Goal: Information Seeking & Learning: Learn about a topic

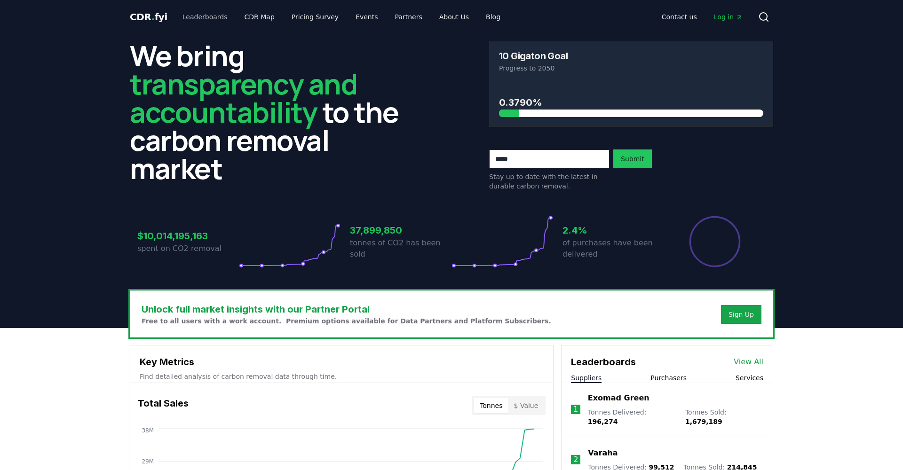
click at [215, 18] on link "Leaderboards" at bounding box center [205, 16] width 60 height 17
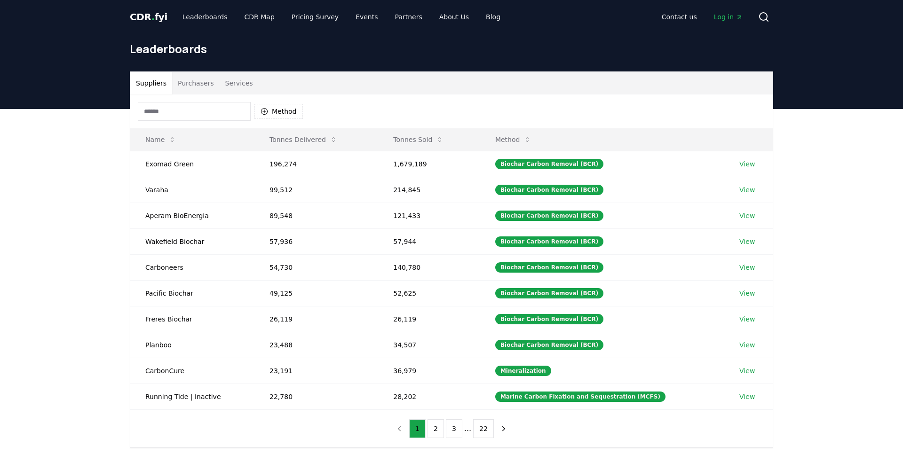
click at [201, 86] on button "Purchasers" at bounding box center [196, 83] width 48 height 23
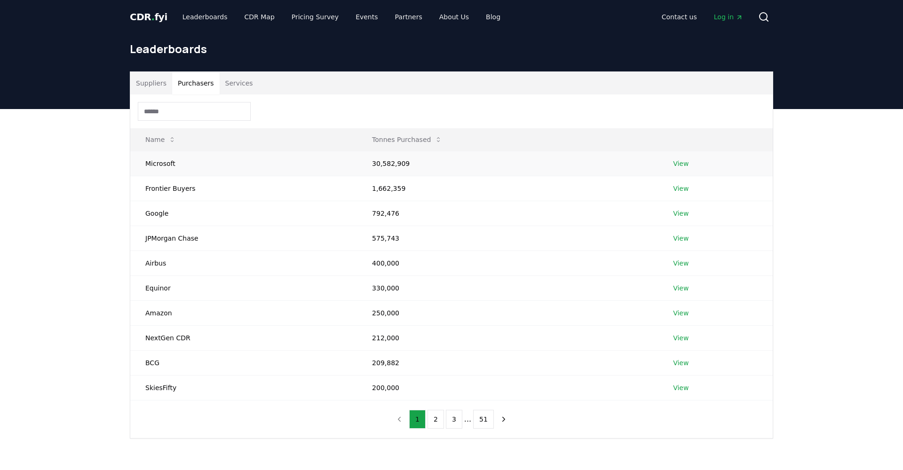
click at [683, 165] on link "View" at bounding box center [681, 163] width 16 height 9
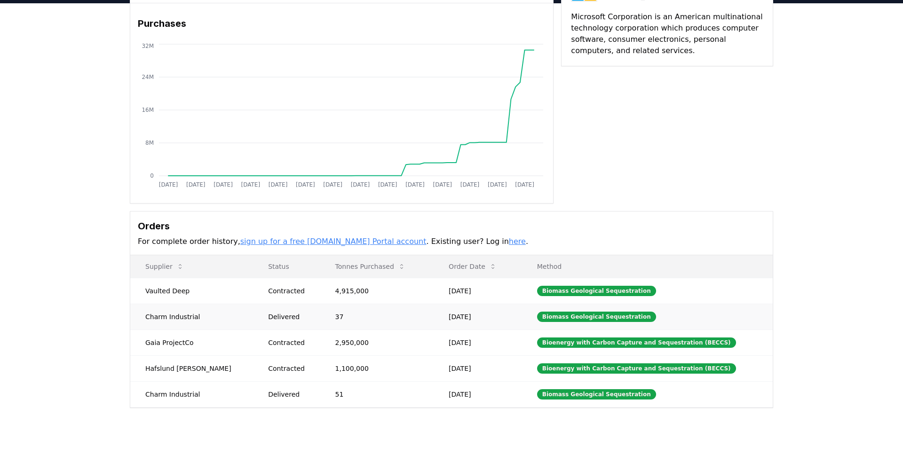
scroll to position [70, 0]
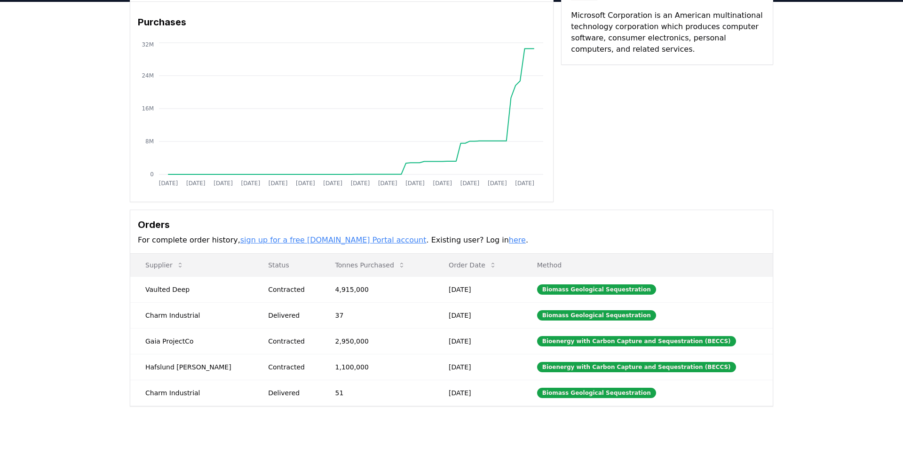
click at [509, 241] on link "here" at bounding box center [517, 240] width 17 height 9
click at [326, 239] on link "sign up for a free [DOMAIN_NAME] Portal account" at bounding box center [333, 240] width 186 height 9
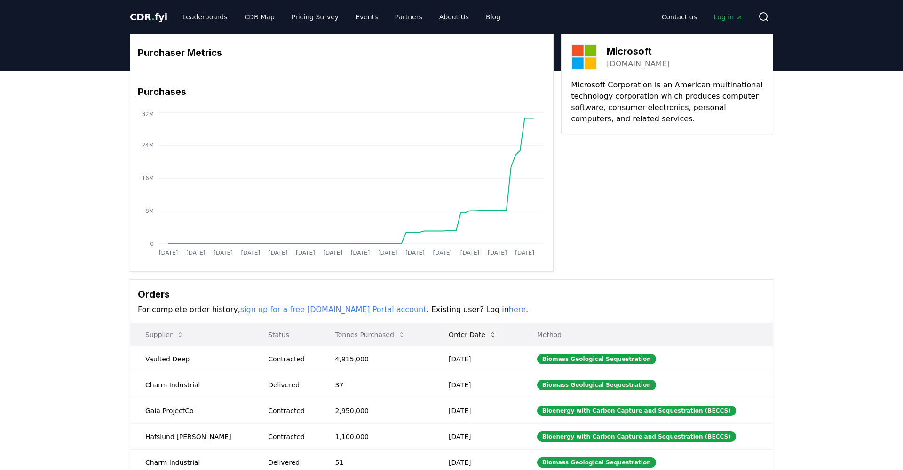
scroll to position [0, 0]
